Goal: Information Seeking & Learning: Understand process/instructions

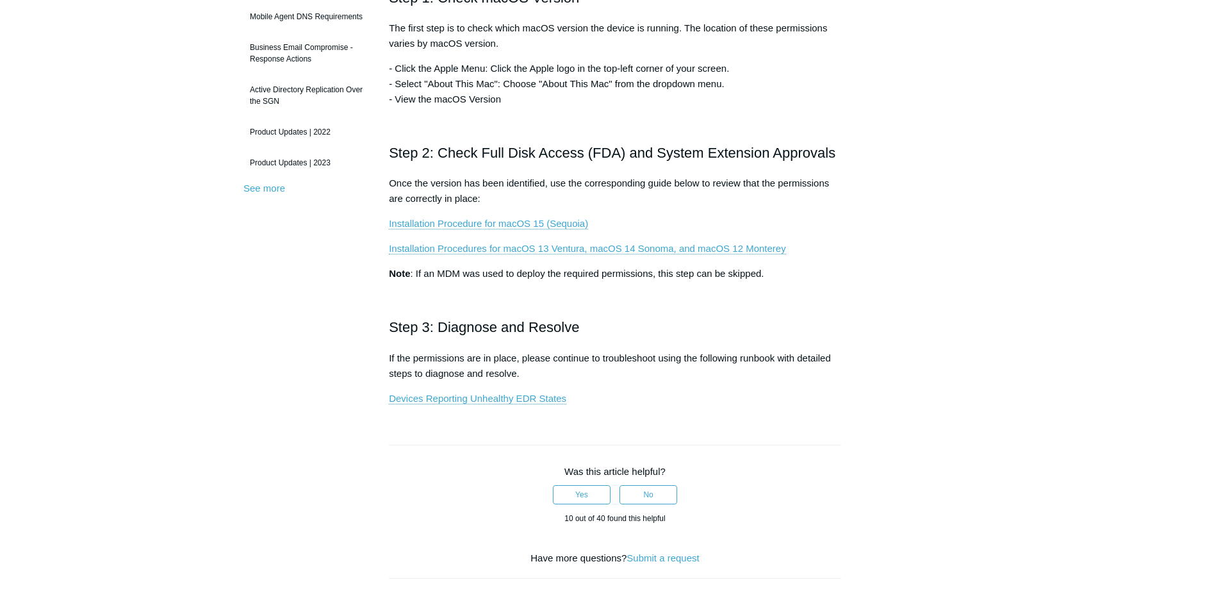
scroll to position [325, 0]
click at [459, 218] on link "Installation Procedure for macOS 15 (Sequoia)" at bounding box center [488, 223] width 199 height 12
click at [557, 243] on link "Installation Procedures for macOS 13 Ventura, macOS 14 Sonoma, and macOS 12 Mon…" at bounding box center [587, 248] width 396 height 12
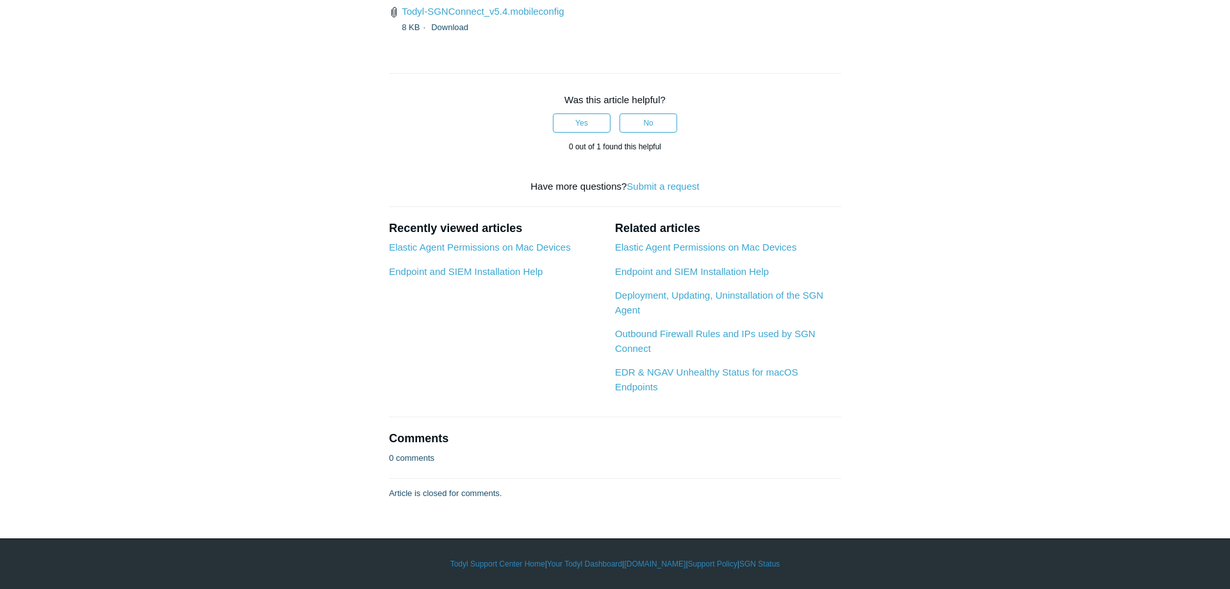
scroll to position [2615, 0]
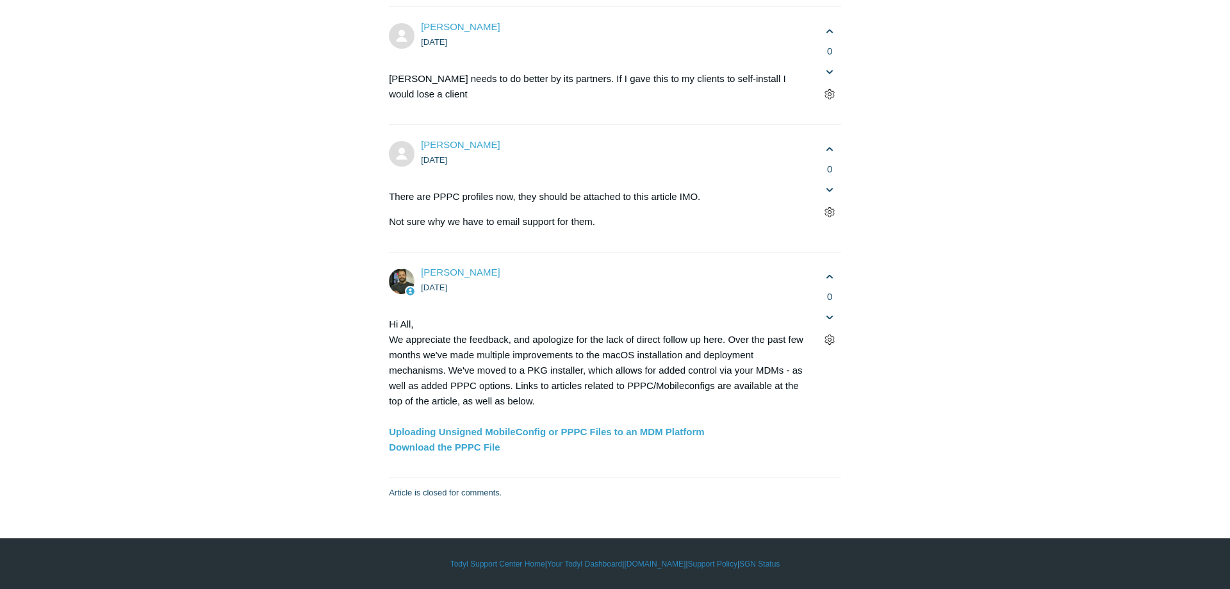
scroll to position [4069, 0]
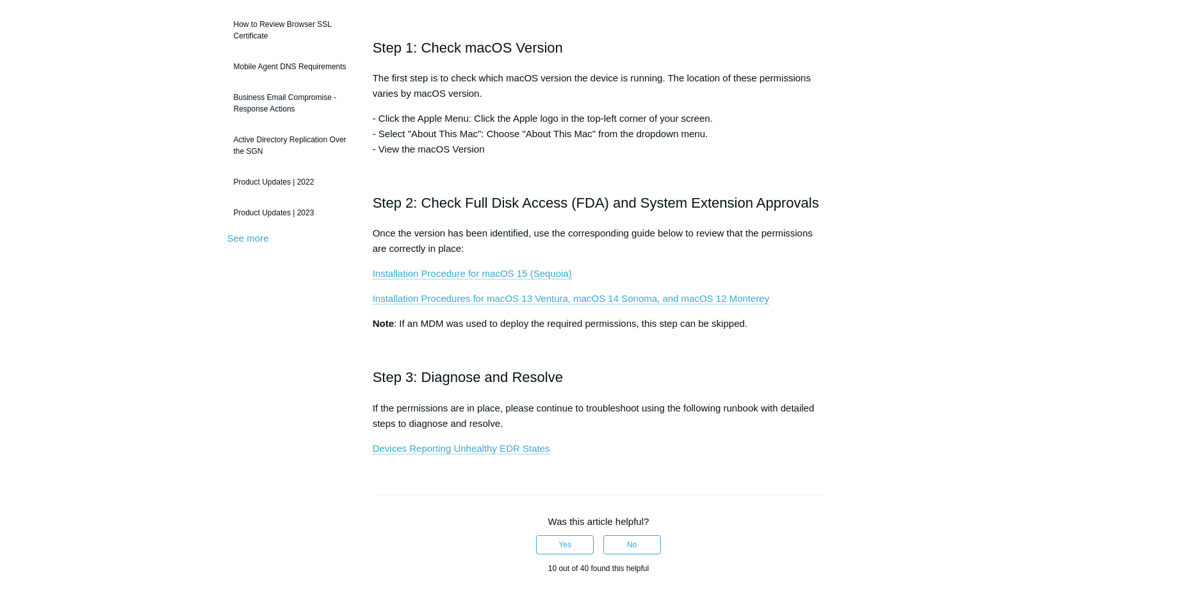
scroll to position [277, 0]
click at [511, 276] on link "Installation Procedure for macOS 15 (Sequoia)" at bounding box center [472, 272] width 199 height 12
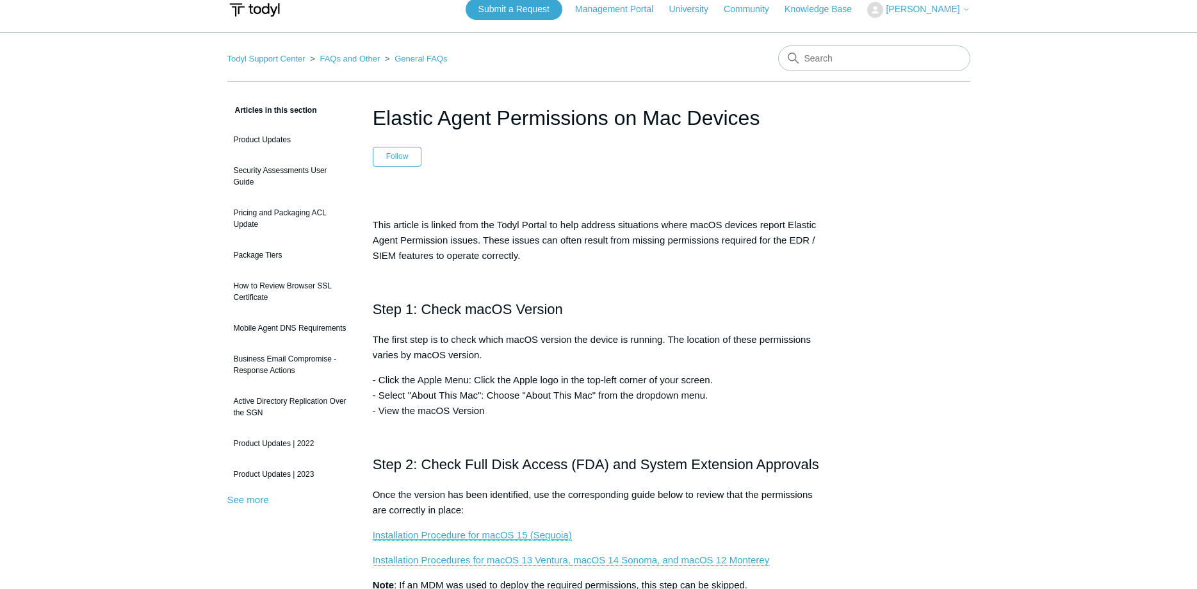
scroll to position [0, 0]
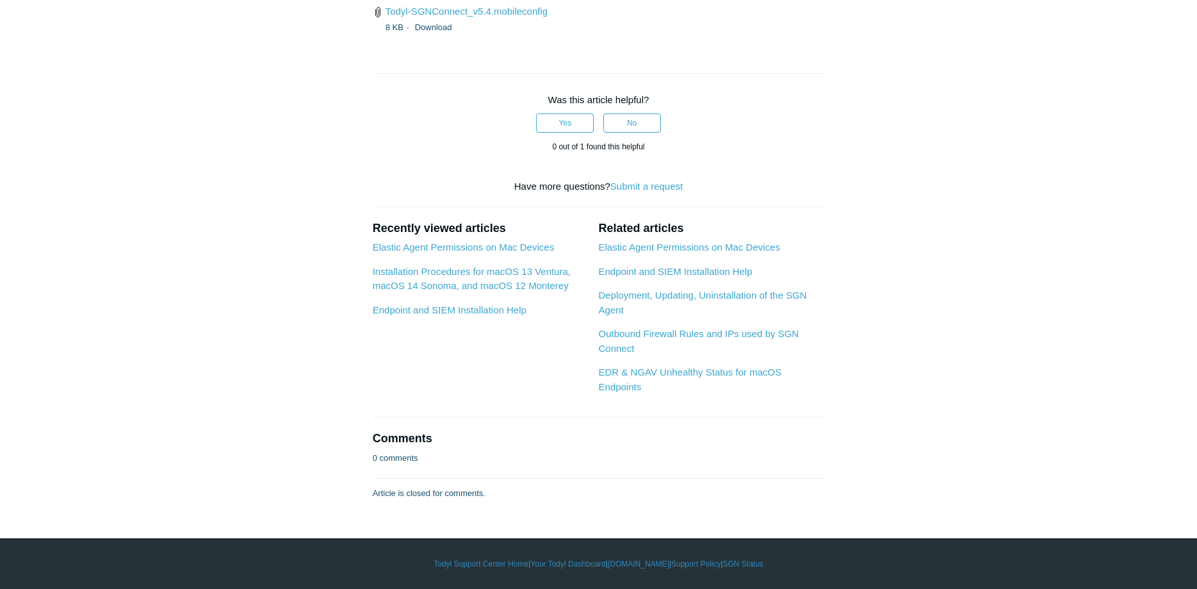
scroll to position [3276, 0]
drag, startPoint x: 704, startPoint y: 259, endPoint x: 387, endPoint y: 222, distance: 319.2
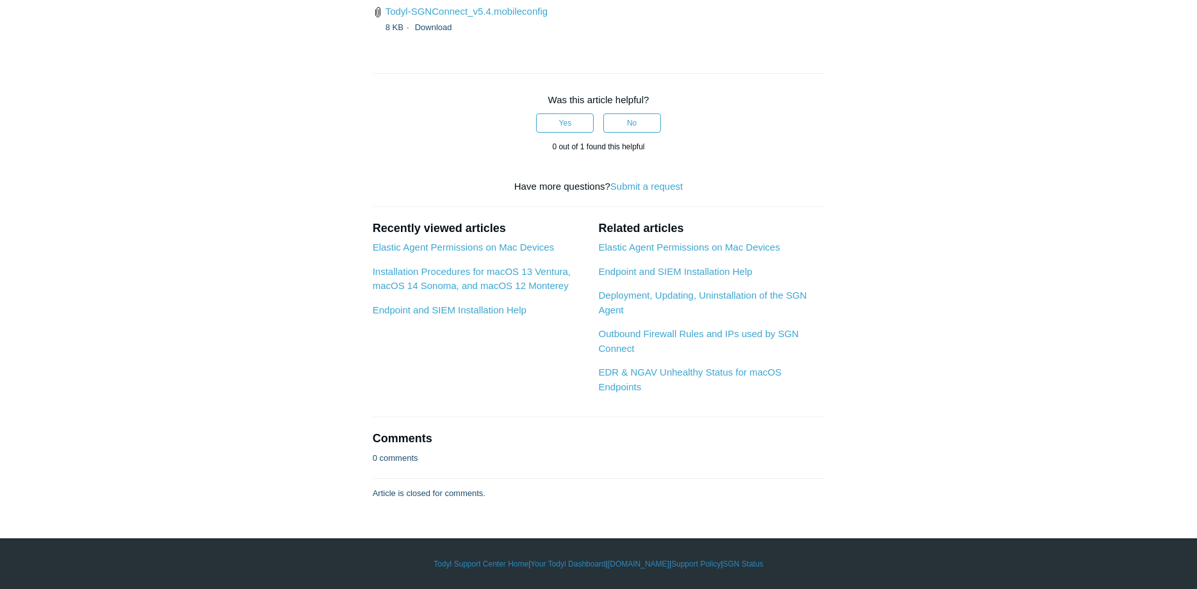
drag, startPoint x: 632, startPoint y: 447, endPoint x: 413, endPoint y: 322, distance: 252.2
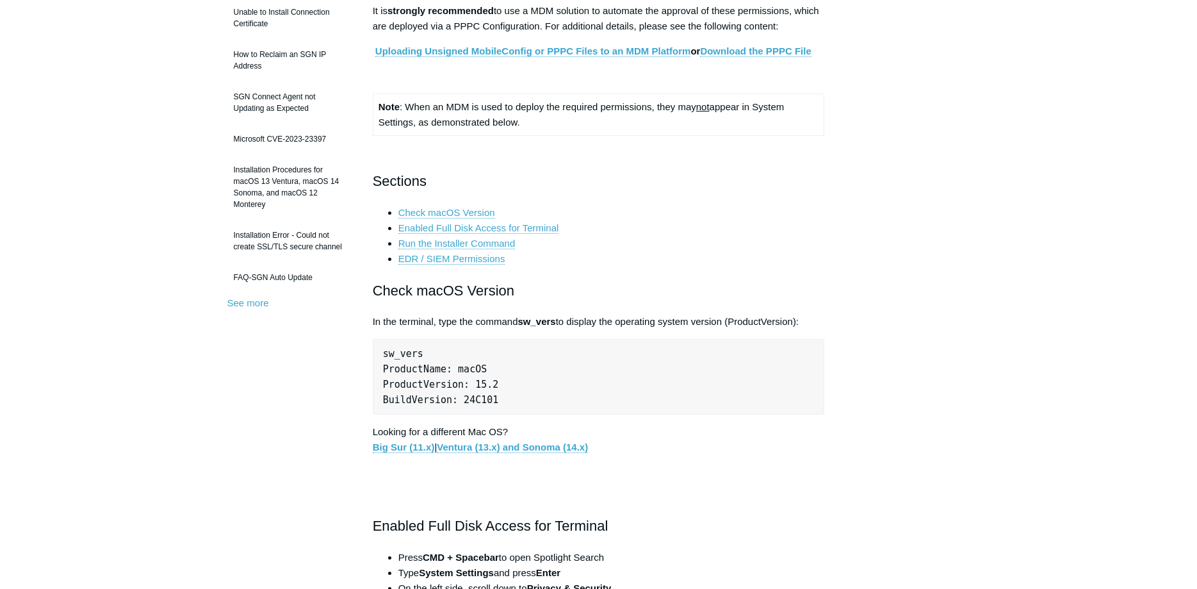
scroll to position [170, 0]
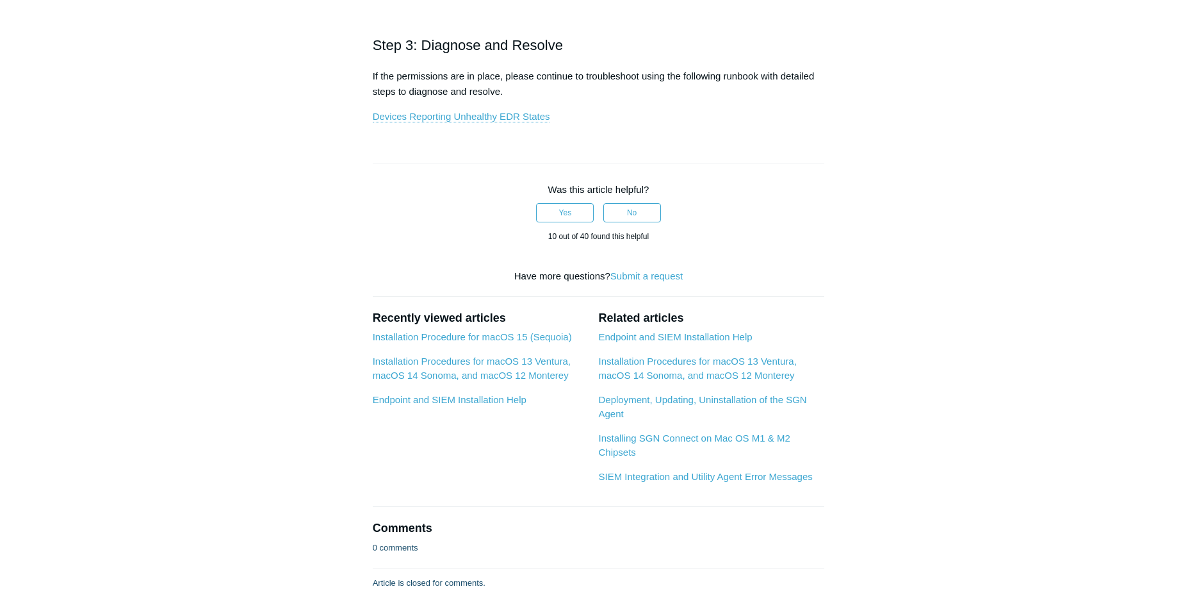
scroll to position [608, 0]
